Goal: Communication & Community: Answer question/provide support

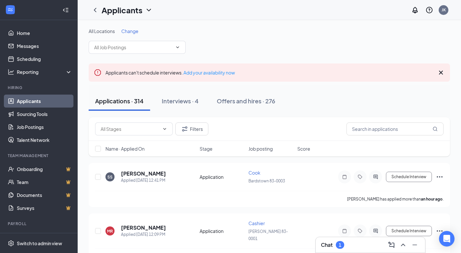
click at [350, 241] on div "Chat 1" at bounding box center [370, 244] width 99 height 10
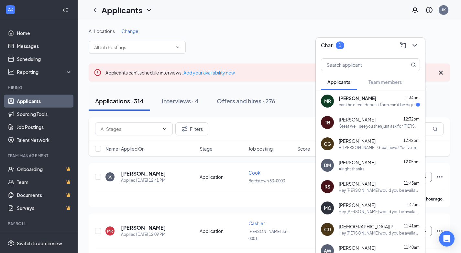
click at [371, 102] on div "can the direct deposit form can it be digital?" at bounding box center [377, 104] width 77 height 5
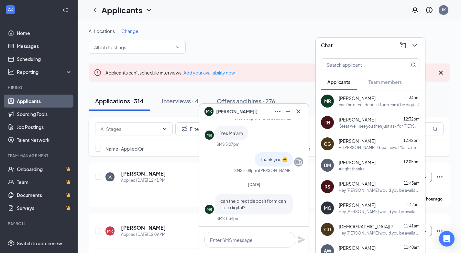
click at [233, 234] on textarea at bounding box center [249, 240] width 91 height 16
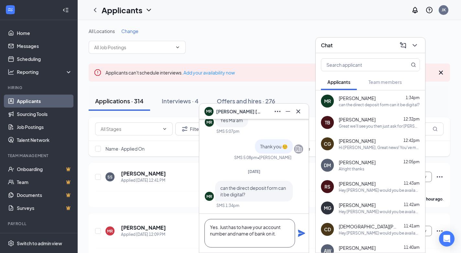
type textarea "Yes. Just has to have your account number and name of bank on it."
click at [300, 233] on icon "Plane" at bounding box center [302, 233] width 8 height 8
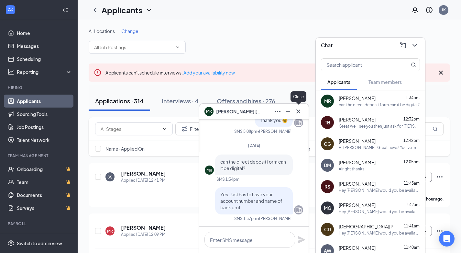
click at [300, 114] on icon "Cross" at bounding box center [298, 111] width 8 height 8
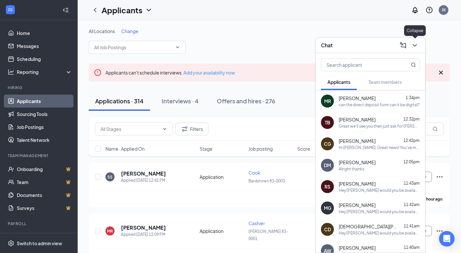
click at [411, 45] on icon "ChevronDown" at bounding box center [415, 45] width 8 height 8
